Goal: Complete application form

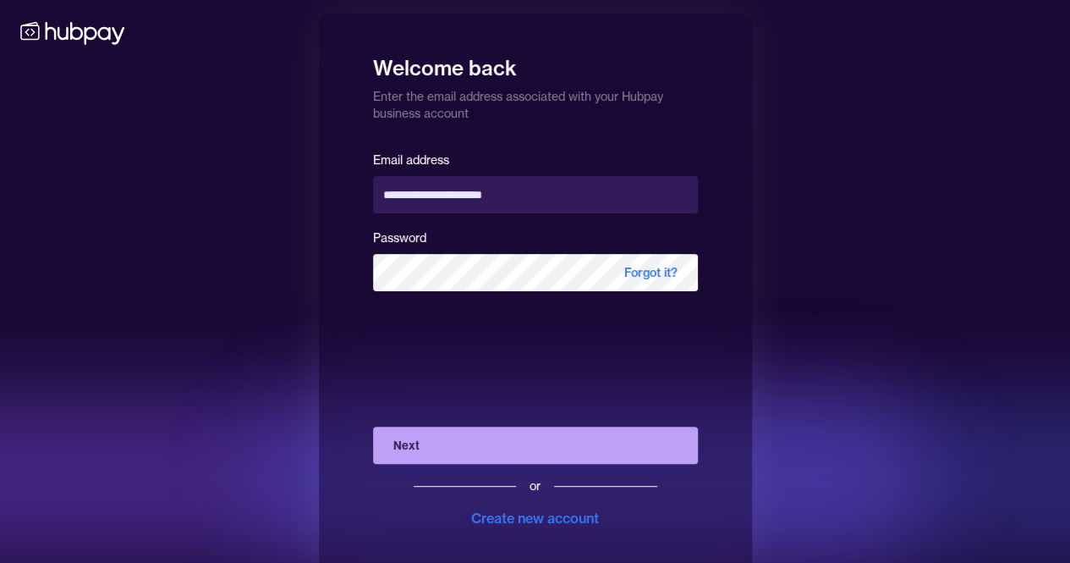
click at [430, 452] on button "Next" at bounding box center [535, 444] width 325 height 37
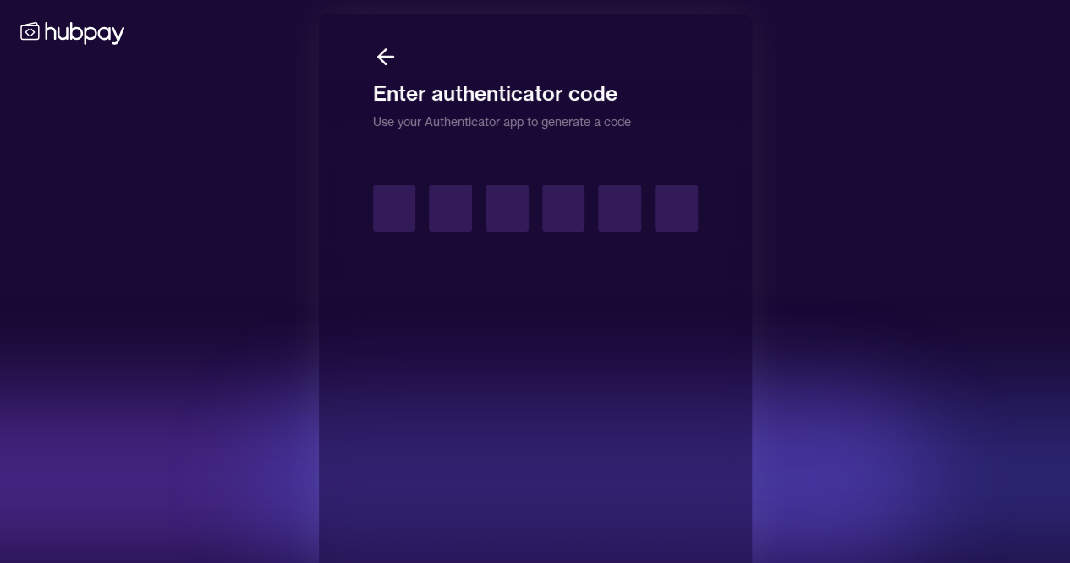
type input "*"
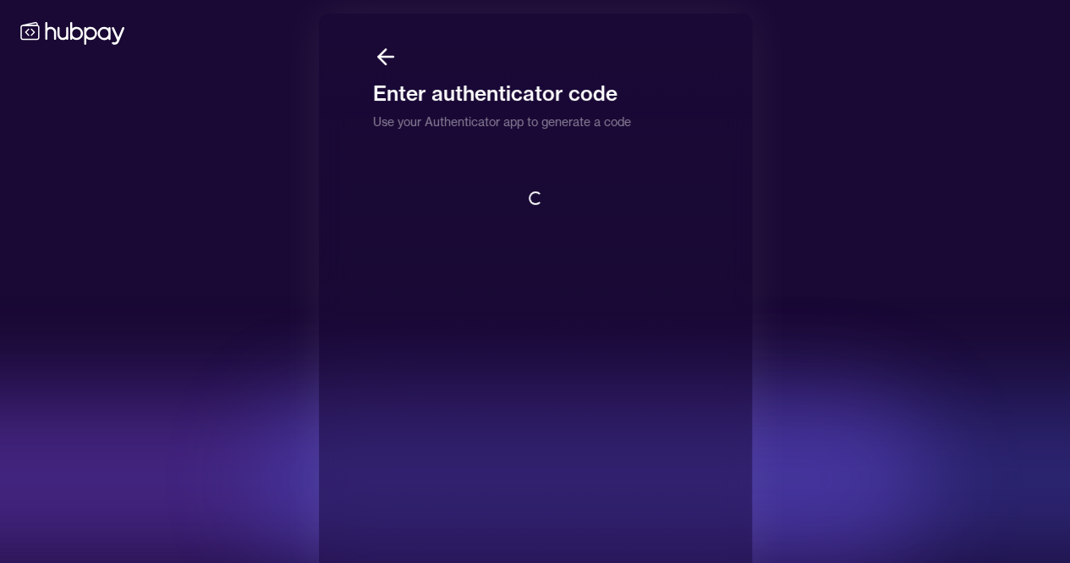
scroll to position [2, 0]
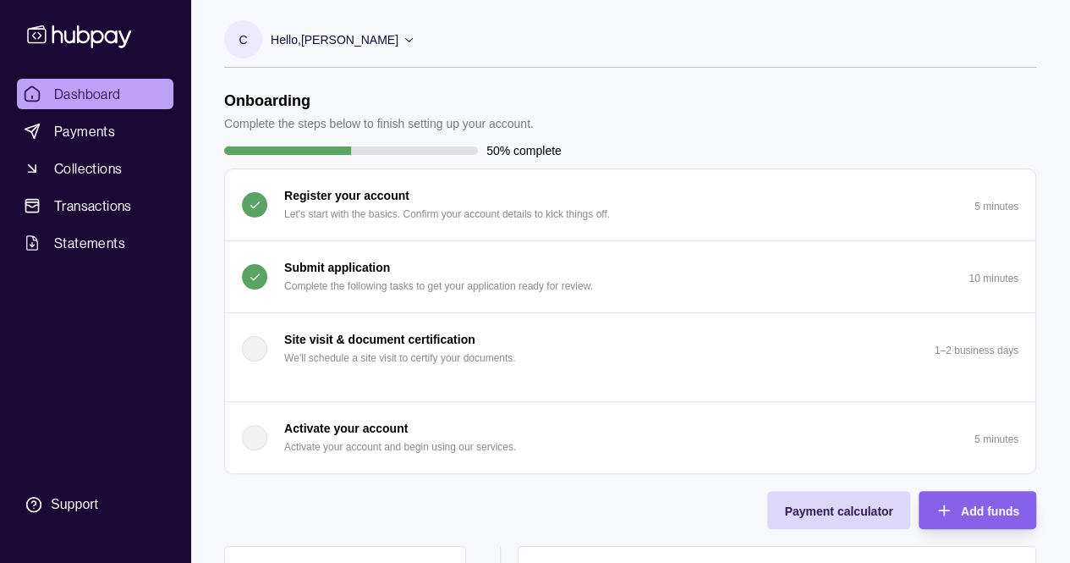
click at [435, 283] on p "Complete the following tasks to get your application ready for review." at bounding box center [438, 286] width 309 height 19
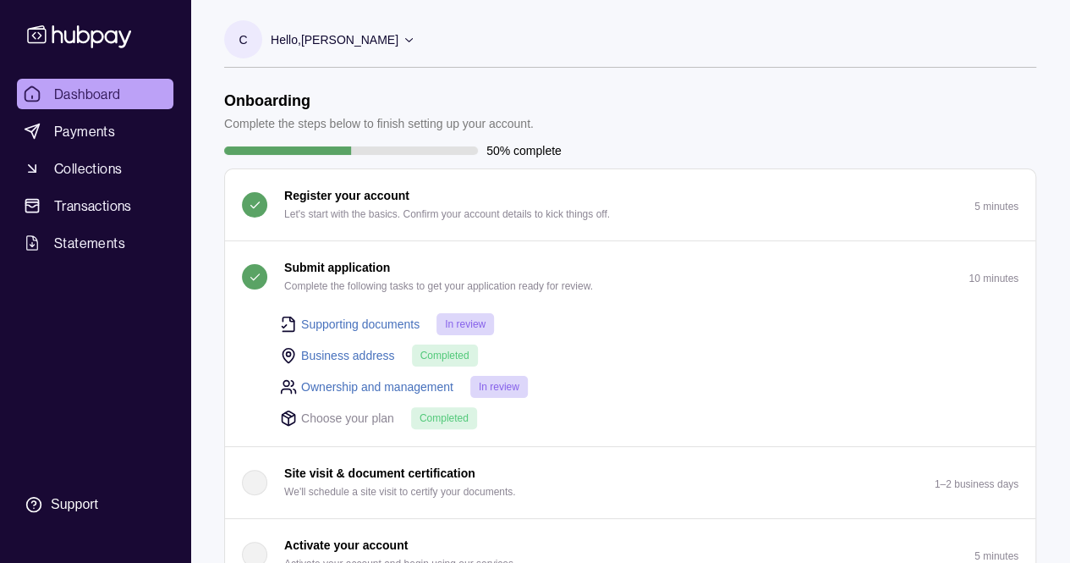
click at [421, 251] on button "Submit application Complete the following tasks to get your application ready f…" at bounding box center [630, 276] width 810 height 71
